Goal: Check status

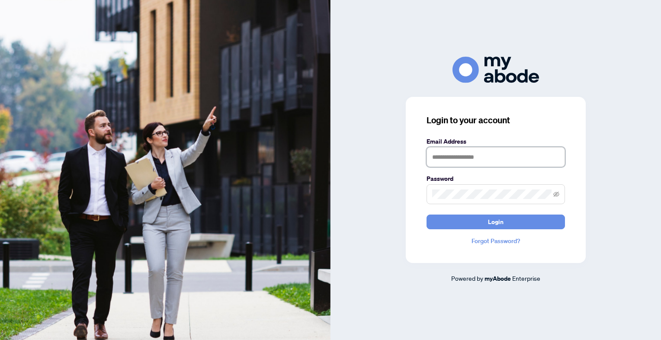
click at [464, 161] on input "text" at bounding box center [496, 157] width 138 height 20
type input "**********"
click at [484, 189] on span at bounding box center [496, 194] width 138 height 20
click at [427, 215] on button "Login" at bounding box center [496, 222] width 138 height 15
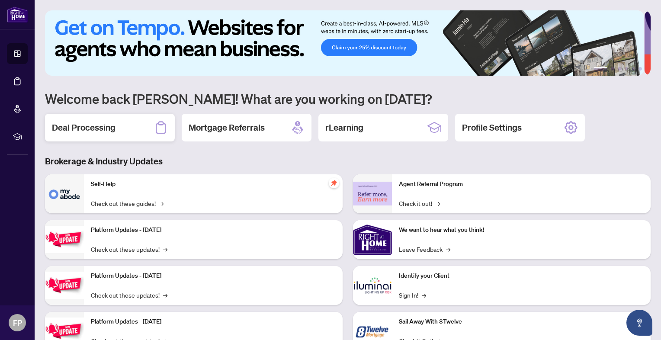
click at [85, 126] on h2 "Deal Processing" at bounding box center [84, 128] width 64 height 12
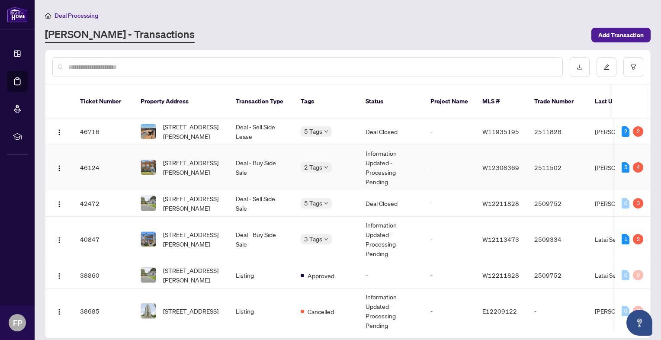
click at [381, 156] on td "Information Updated - Processing Pending" at bounding box center [391, 167] width 65 height 45
